Goal: Task Accomplishment & Management: Manage account settings

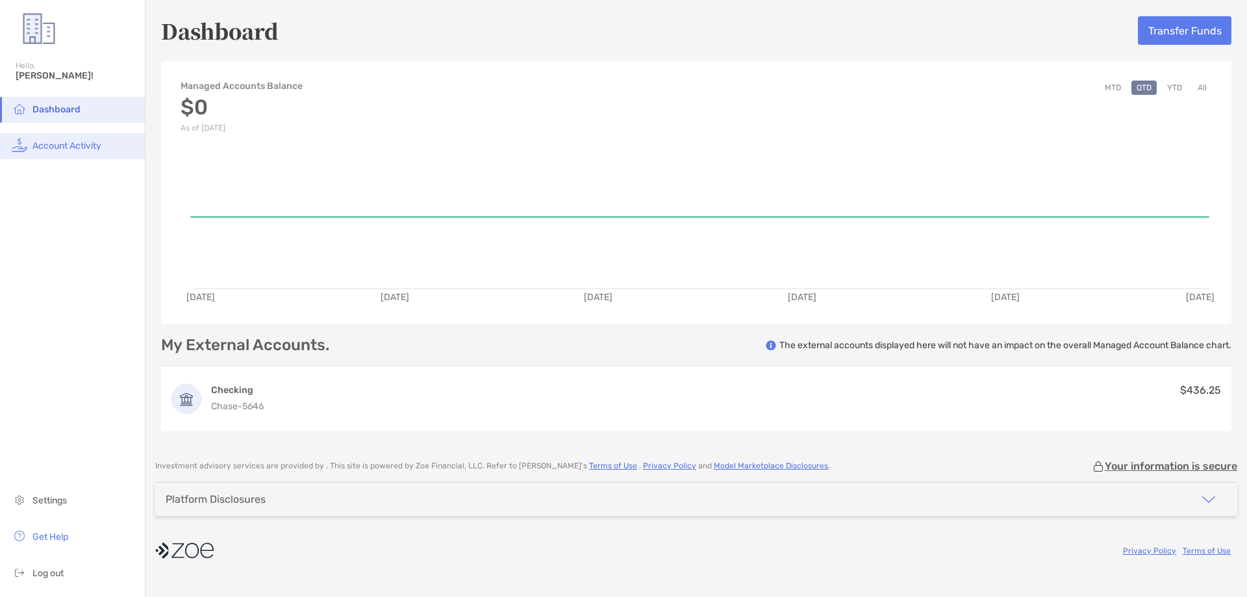
click at [93, 145] on span "Account Activity" at bounding box center [66, 145] width 69 height 11
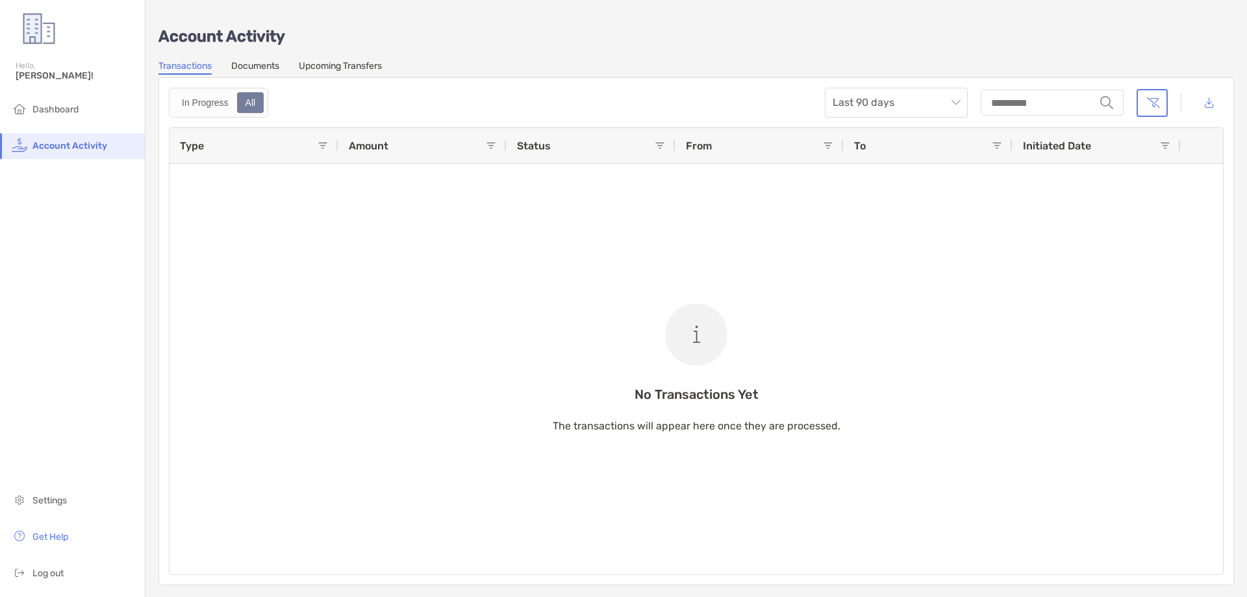
click at [261, 68] on link "Documents" at bounding box center [255, 67] width 48 height 14
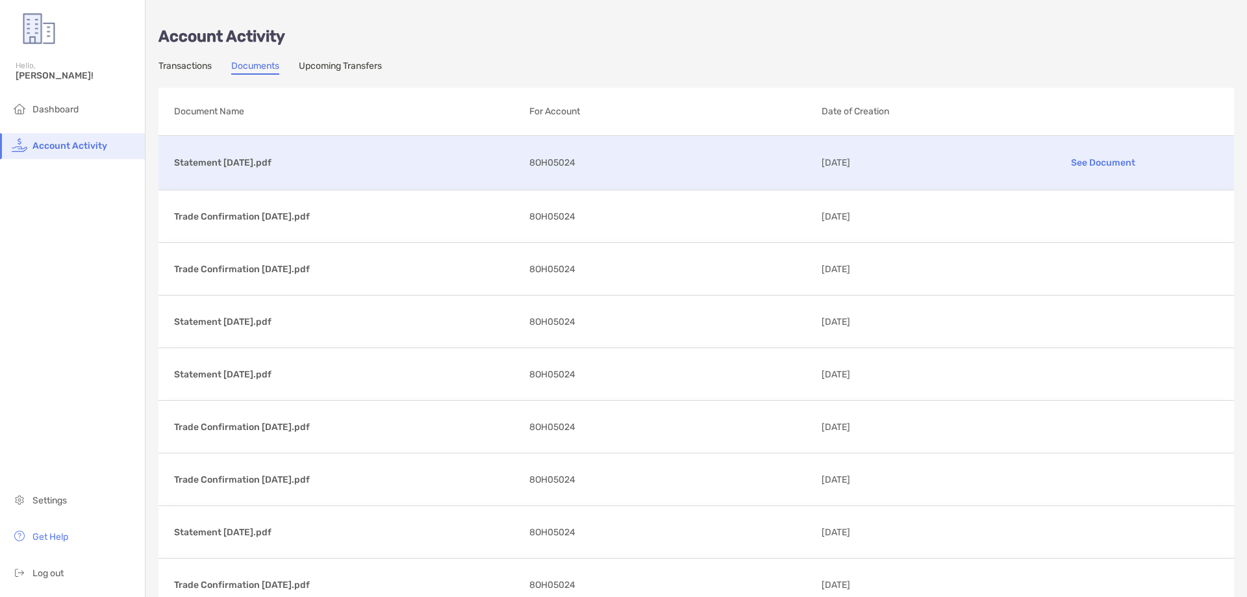
click at [1081, 167] on p "See Document" at bounding box center [1104, 162] width 230 height 23
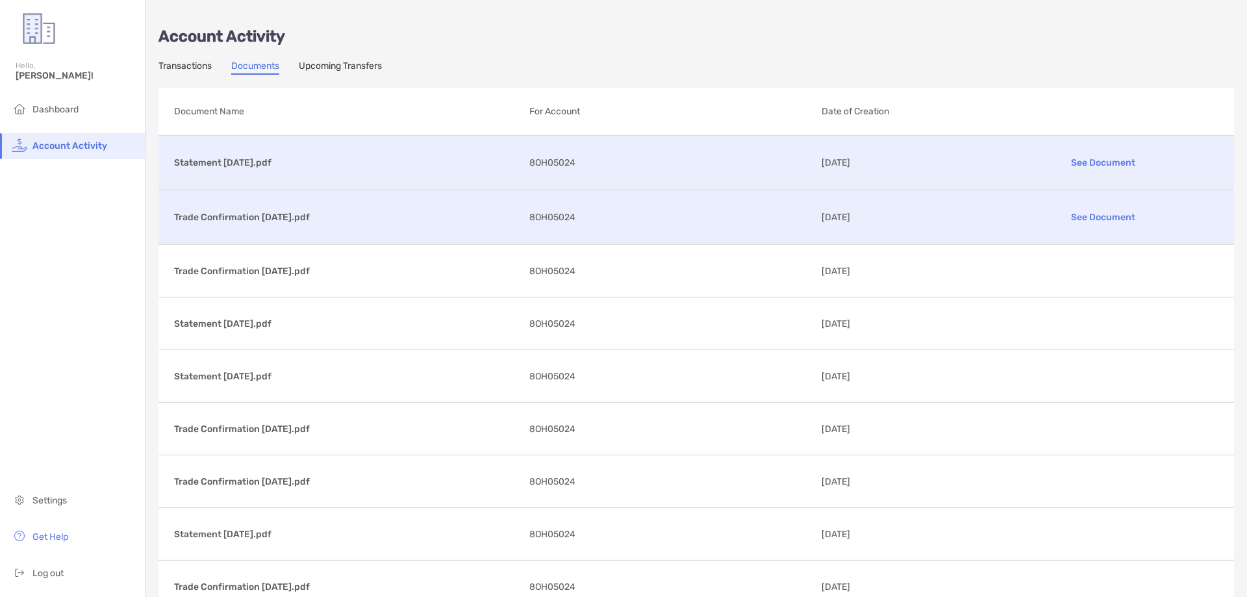
click at [1096, 216] on p "See Document" at bounding box center [1104, 217] width 230 height 23
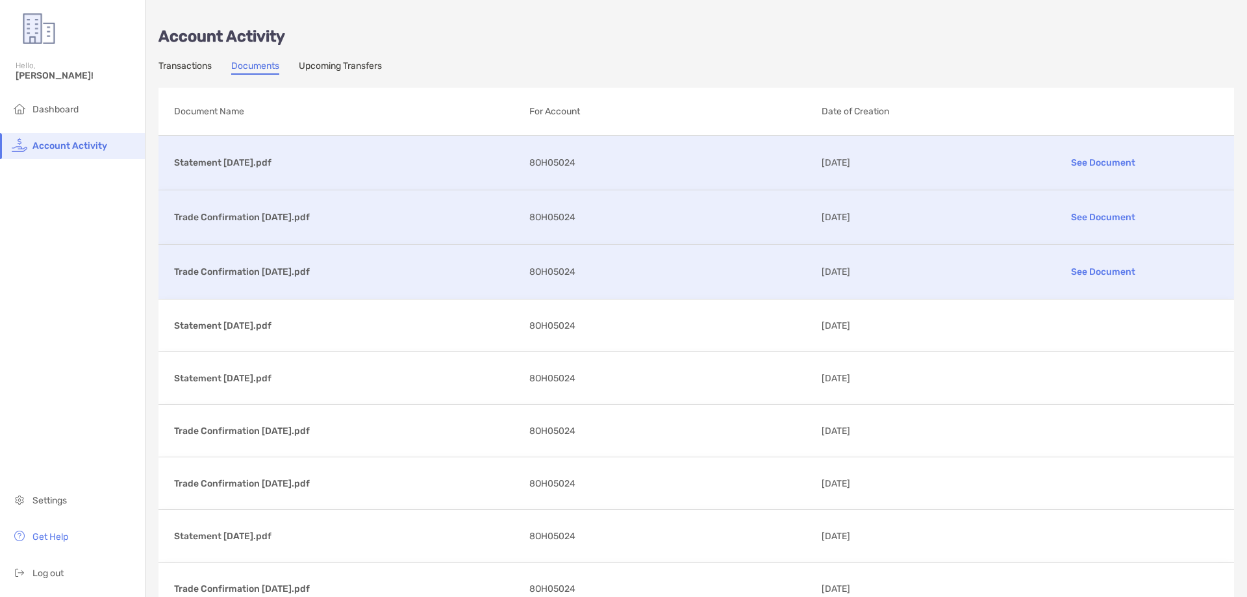
click at [345, 279] on div "Trade Confirmation [DATE].pdf See Document 8OH05024 [DATE]" at bounding box center [696, 272] width 1076 height 54
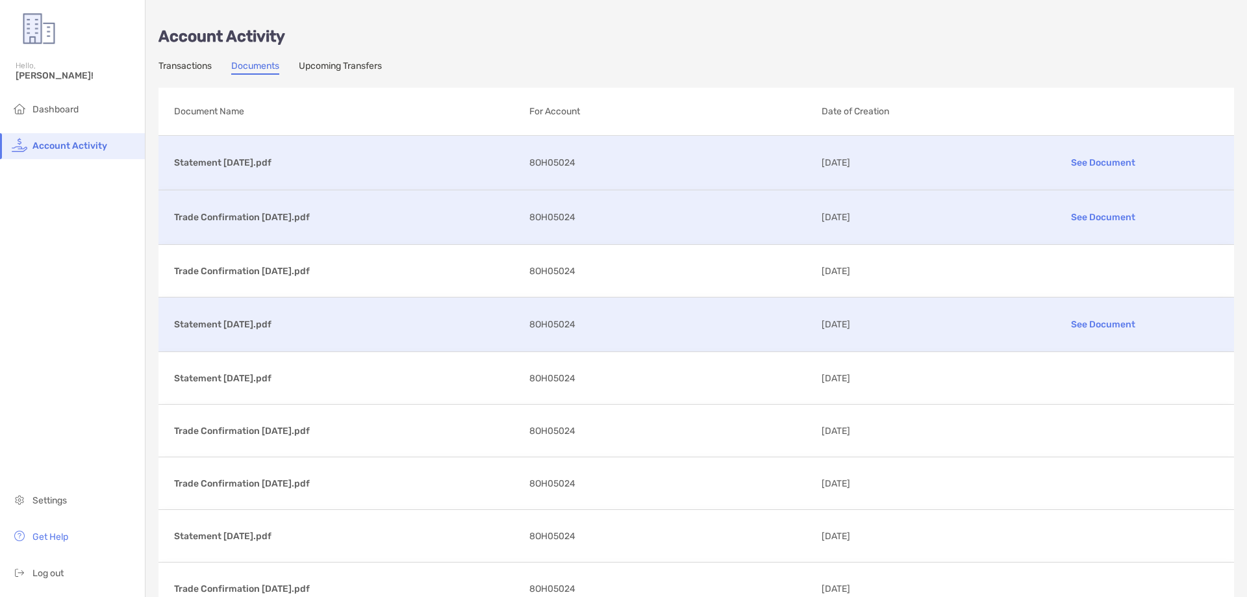
click at [1091, 325] on p "See Document" at bounding box center [1104, 324] width 230 height 23
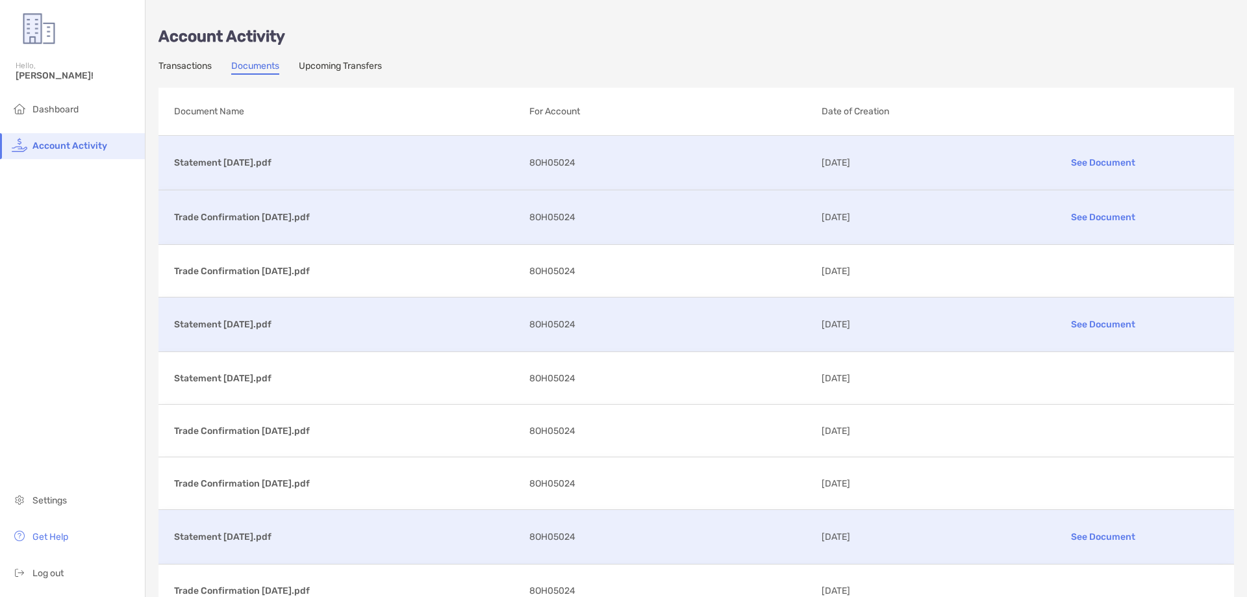
click at [1079, 536] on p "See Document" at bounding box center [1104, 536] width 230 height 23
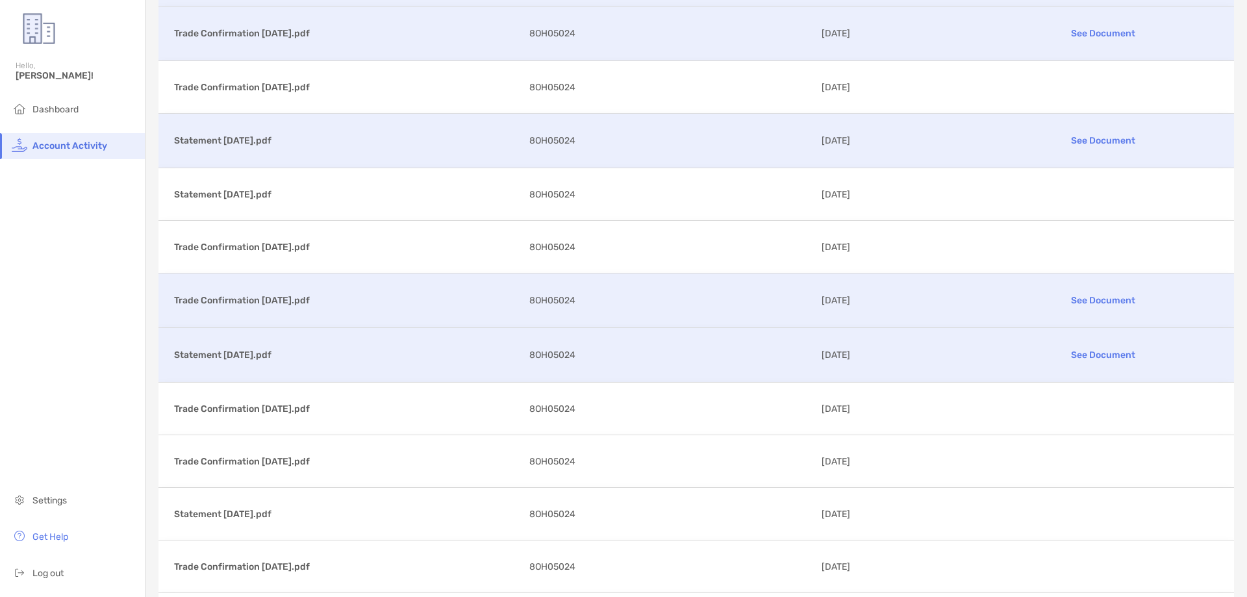
scroll to position [195, 0]
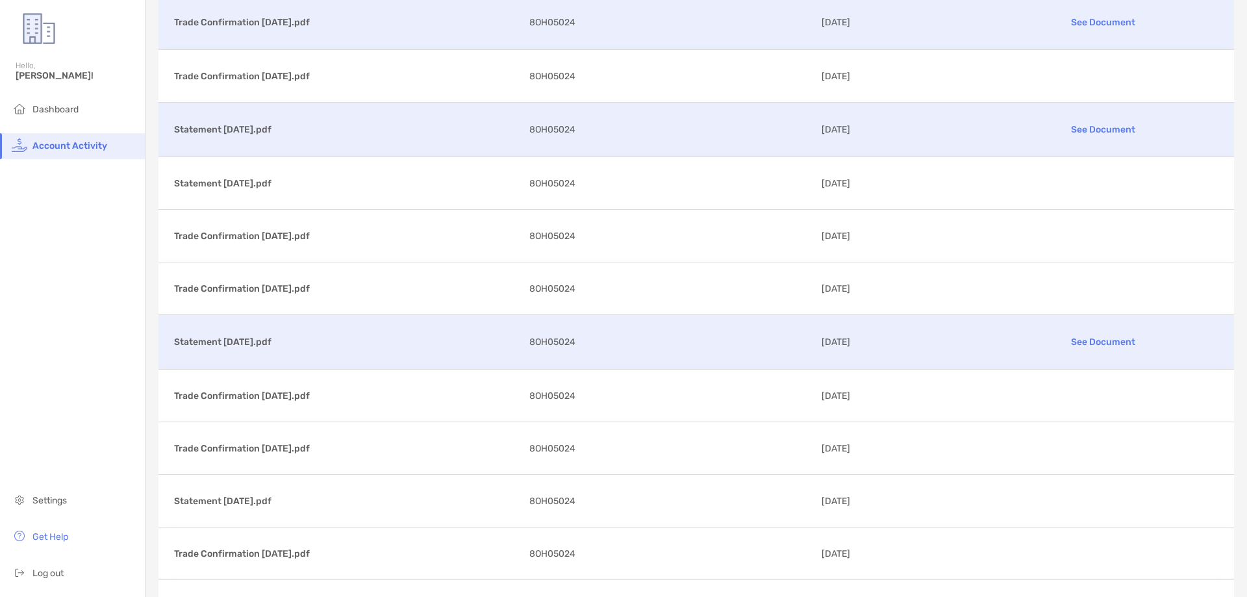
click at [1074, 339] on p "See Document" at bounding box center [1104, 342] width 230 height 23
